Goal: Task Accomplishment & Management: Manage account settings

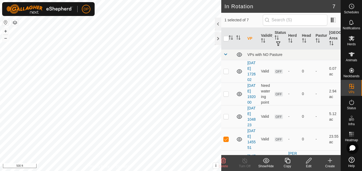
checkbox input "true"
checkbox input "false"
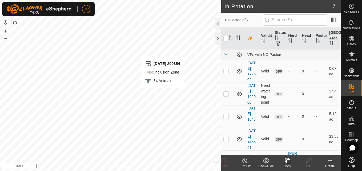
checkbox input "false"
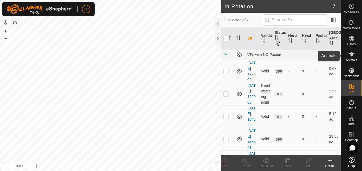
click at [354, 55] on icon at bounding box center [351, 54] width 6 height 6
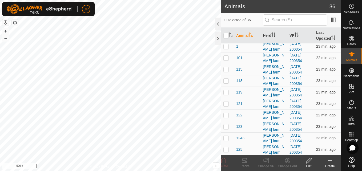
scroll to position [27, 0]
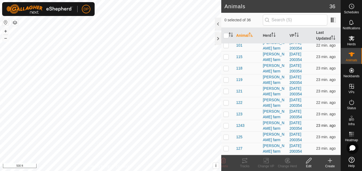
click at [225, 126] on p-checkbox at bounding box center [225, 125] width 5 height 4
checkbox input "false"
click at [219, 36] on div at bounding box center [218, 38] width 6 height 13
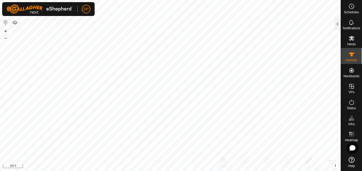
click at [294, 171] on html "DP Schedules Notifications Herds Animals Neckbands VPs Status Infra Heatmap Hel…" at bounding box center [181, 85] width 362 height 171
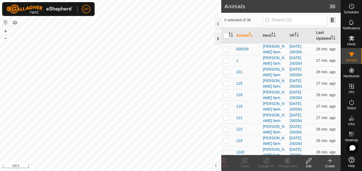
click at [218, 39] on div at bounding box center [218, 38] width 6 height 13
